Goal: Transaction & Acquisition: Purchase product/service

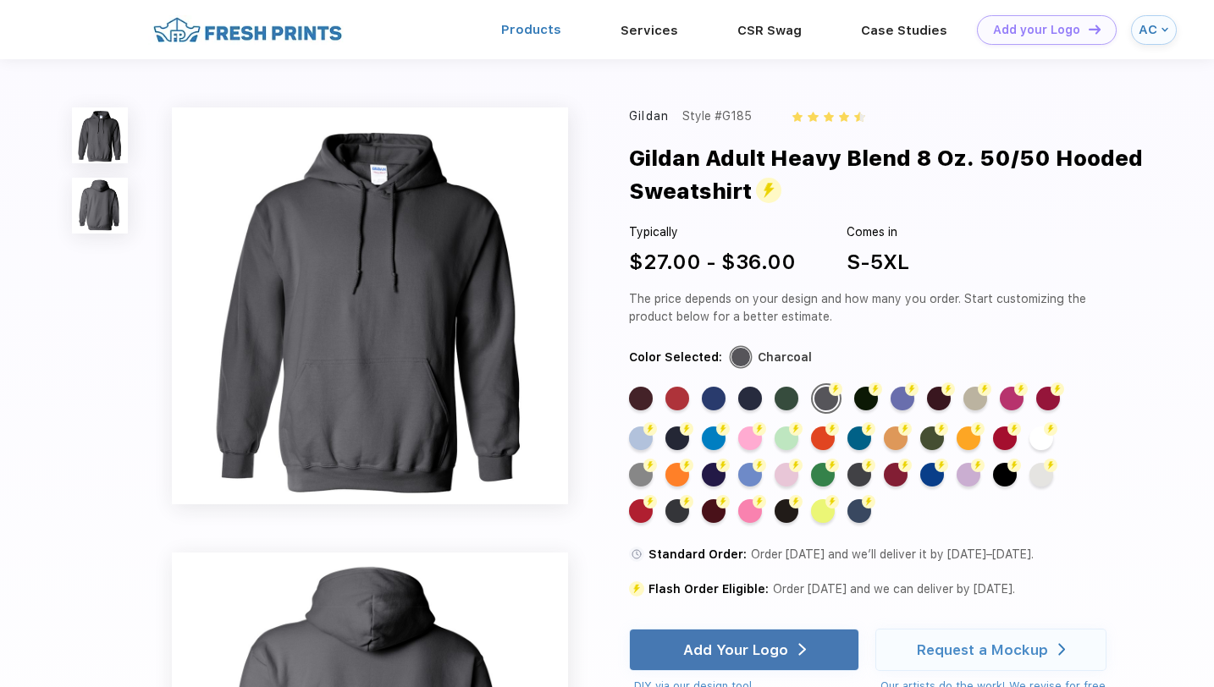
click at [543, 37] on div "Products" at bounding box center [531, 30] width 119 height 22
click at [523, 24] on link "Products" at bounding box center [531, 29] width 60 height 15
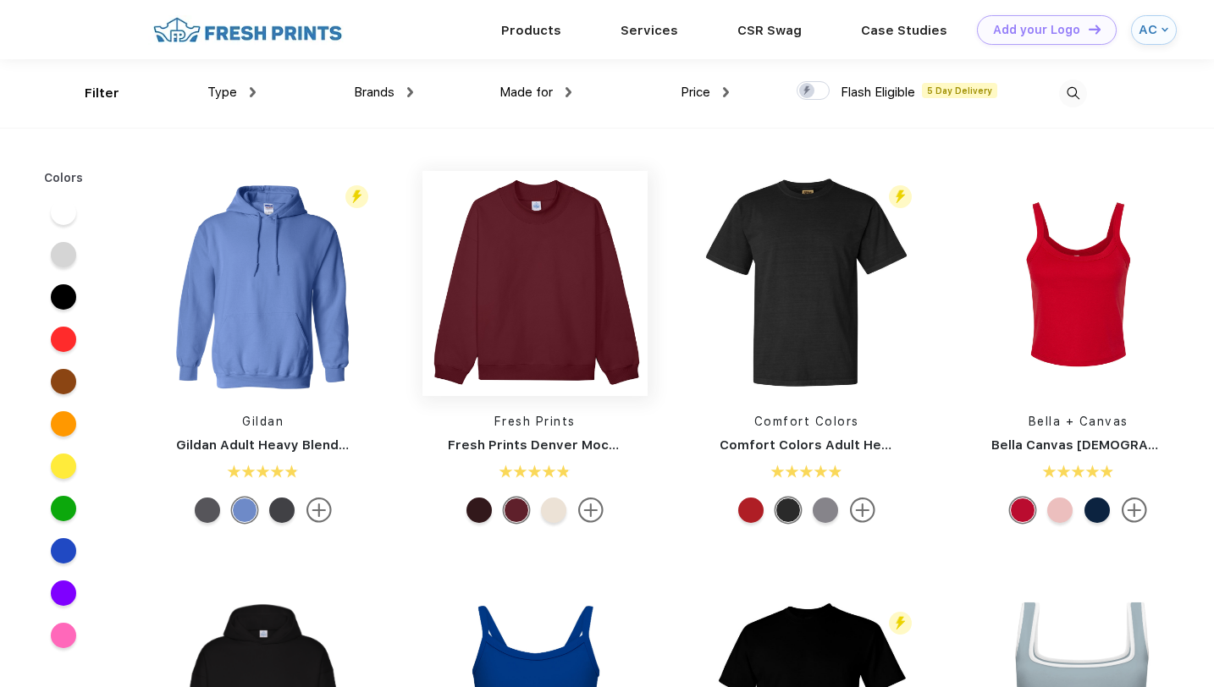
scroll to position [1, 0]
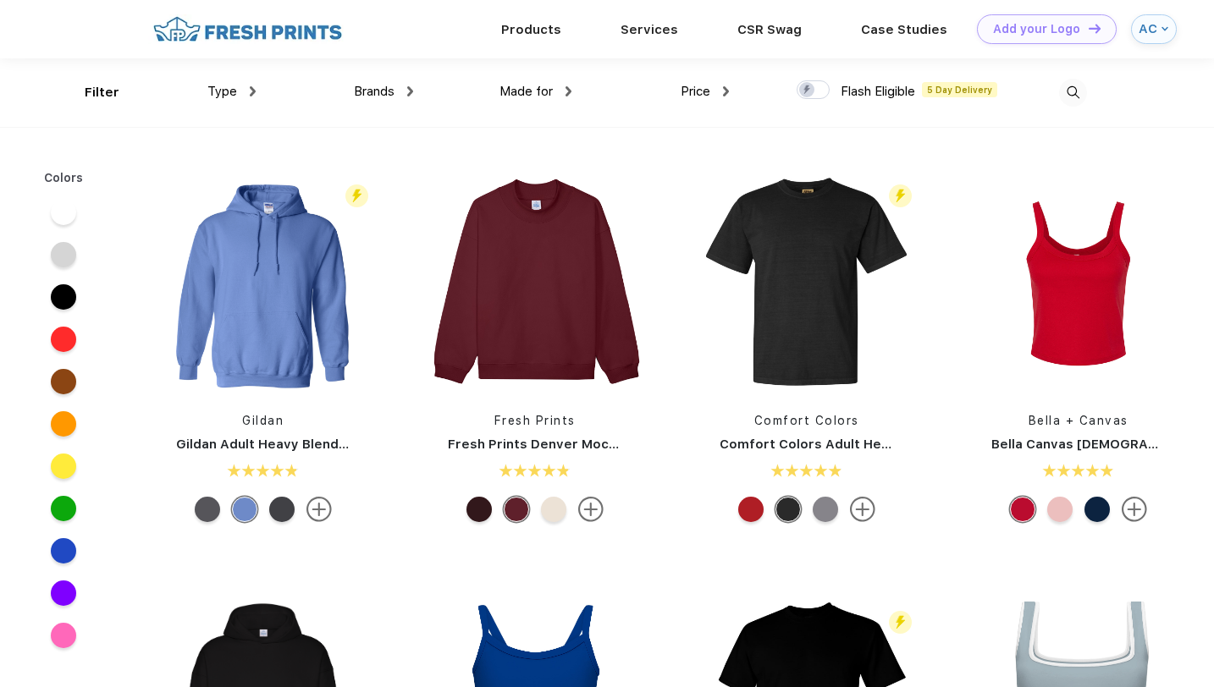
click at [234, 93] on span "Type" at bounding box center [222, 91] width 30 height 15
click at [252, 93] on img at bounding box center [253, 91] width 6 height 10
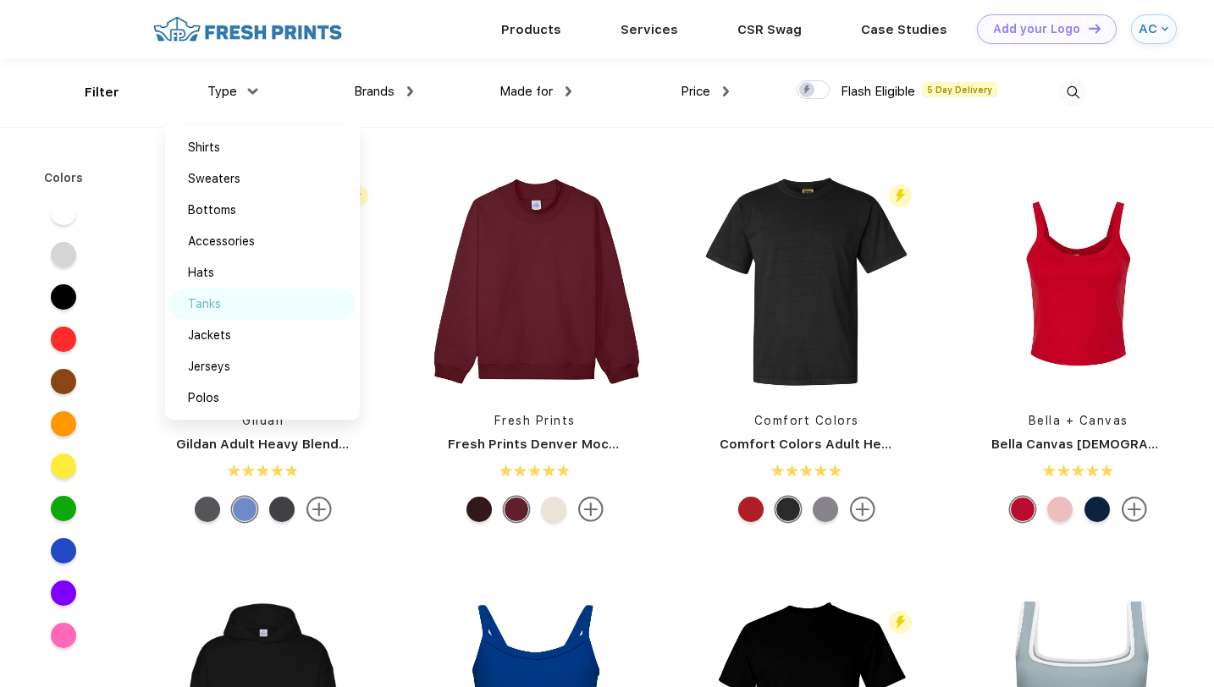
click at [264, 302] on div "Tanks" at bounding box center [262, 304] width 186 height 31
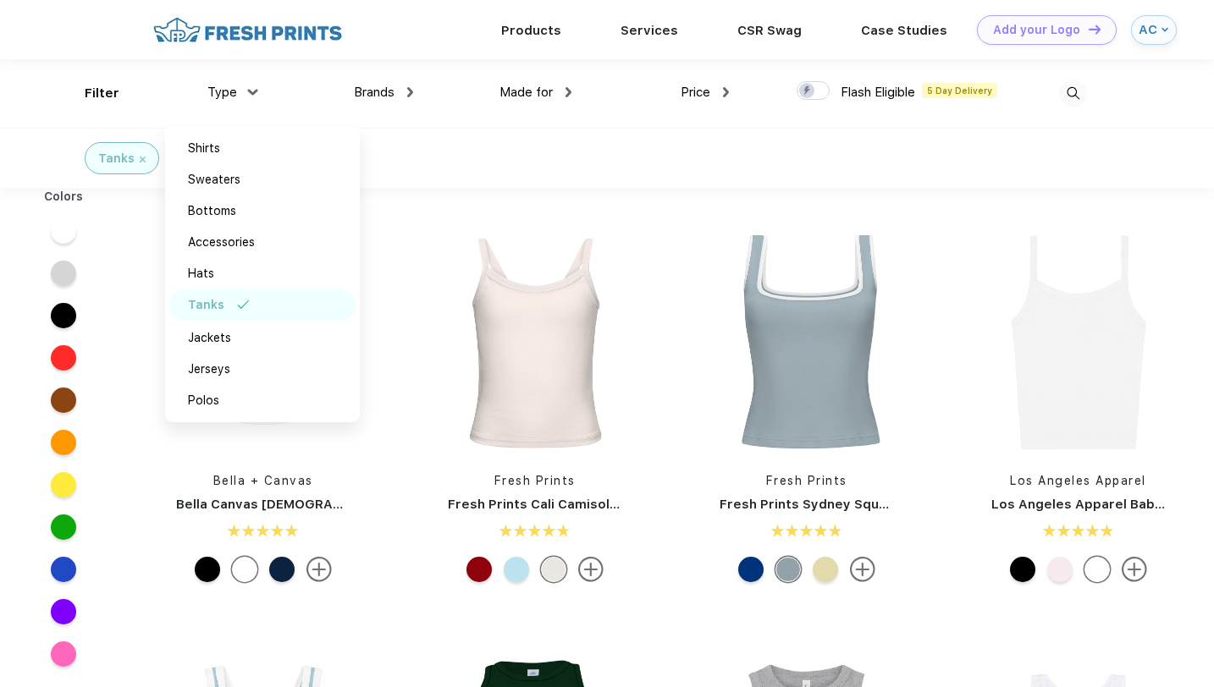
click at [621, 175] on div "Tanks" at bounding box center [607, 158] width 1214 height 60
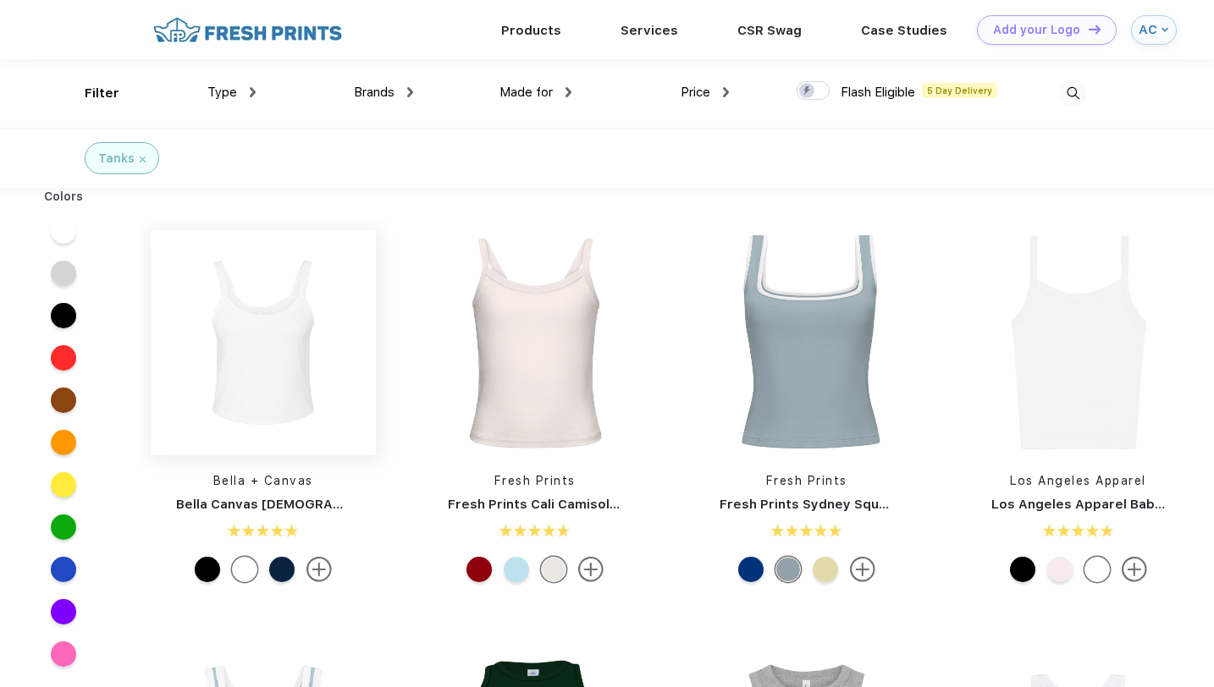
click at [337, 392] on img at bounding box center [263, 342] width 225 height 225
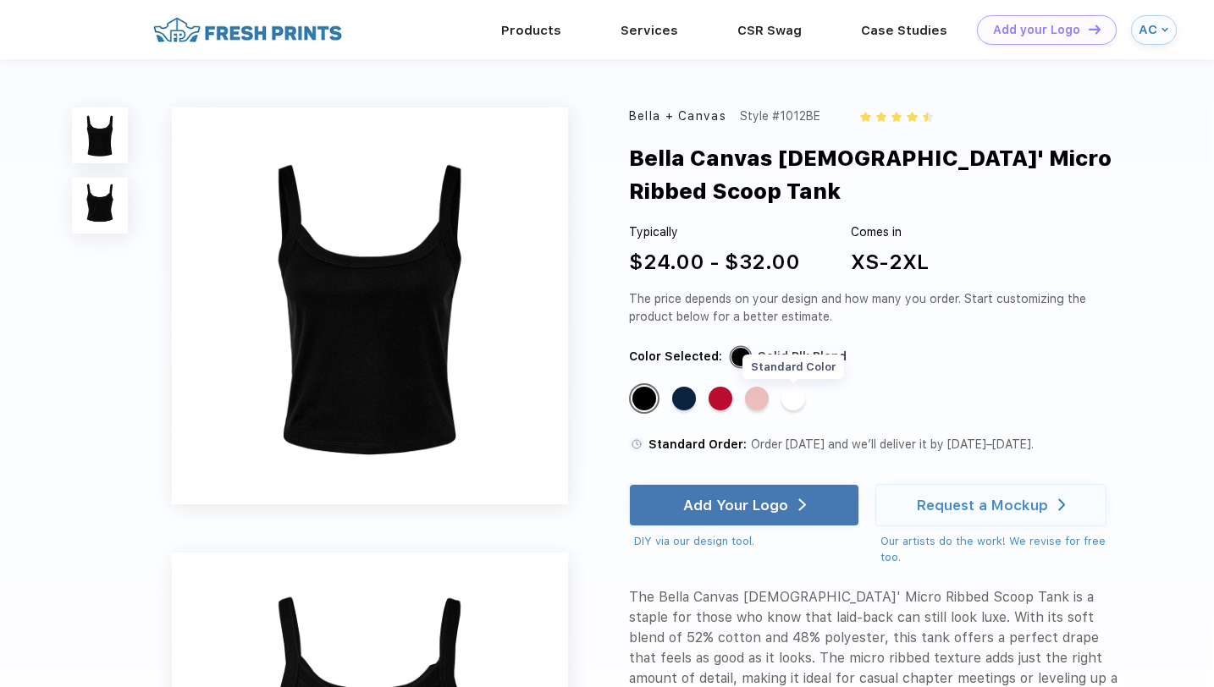
click at [797, 387] on div "Standard Color" at bounding box center [793, 399] width 24 height 24
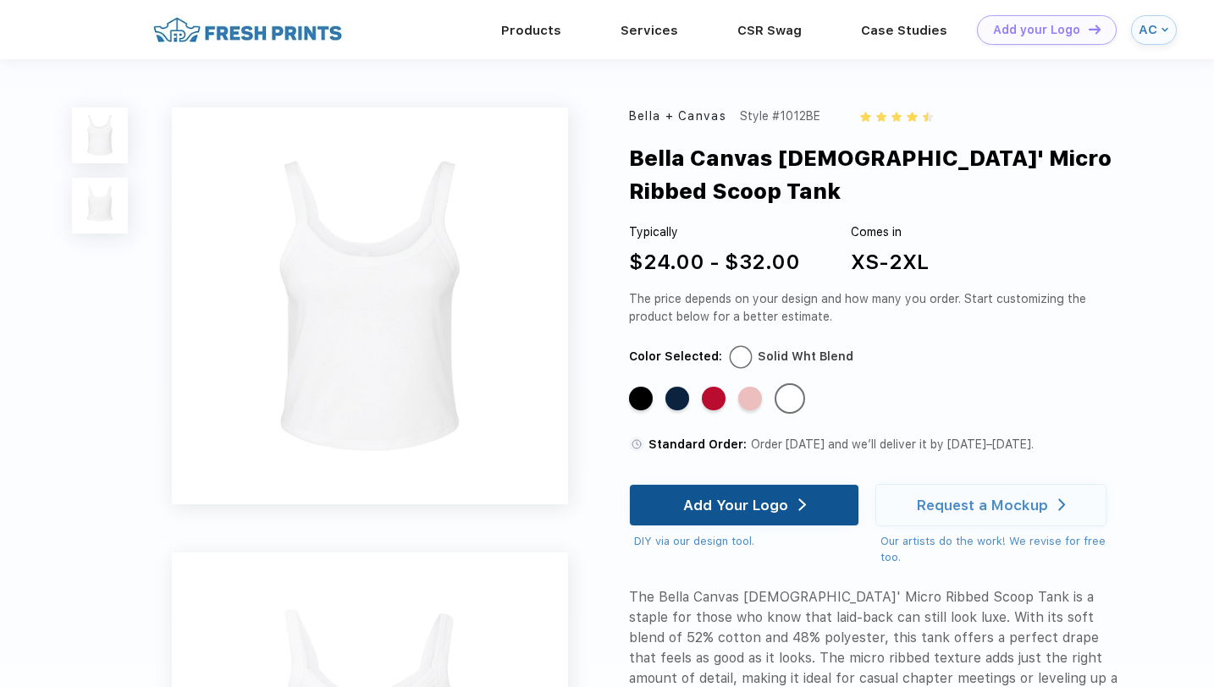
click at [810, 484] on div "Add Your Logo" at bounding box center [744, 505] width 230 height 42
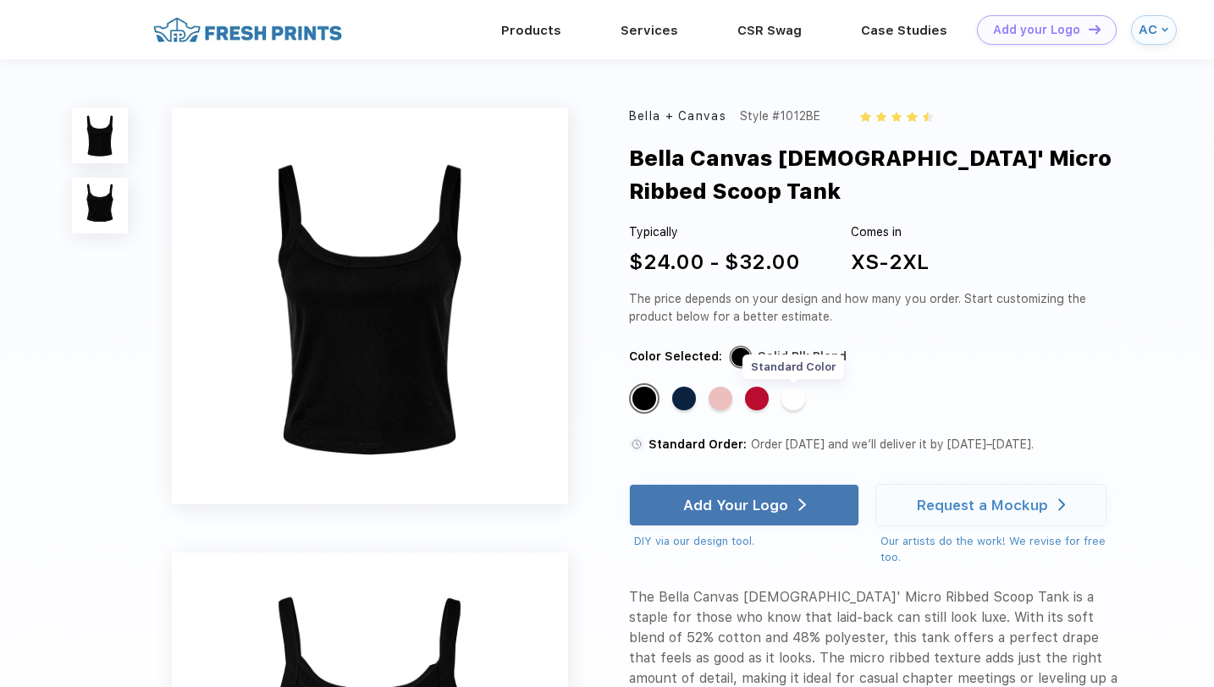
click at [804, 387] on div "Standard Color" at bounding box center [793, 399] width 24 height 24
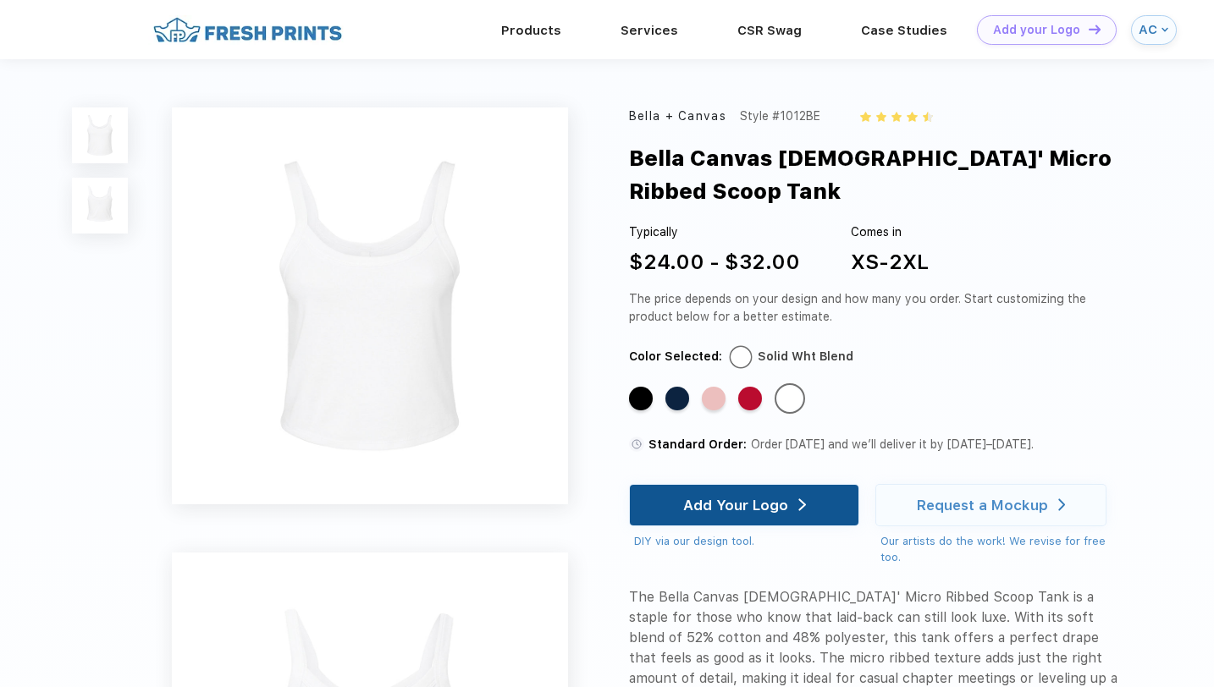
click at [793, 485] on div "Add Your Logo" at bounding box center [744, 505] width 123 height 41
